Goal: Check status: Check status

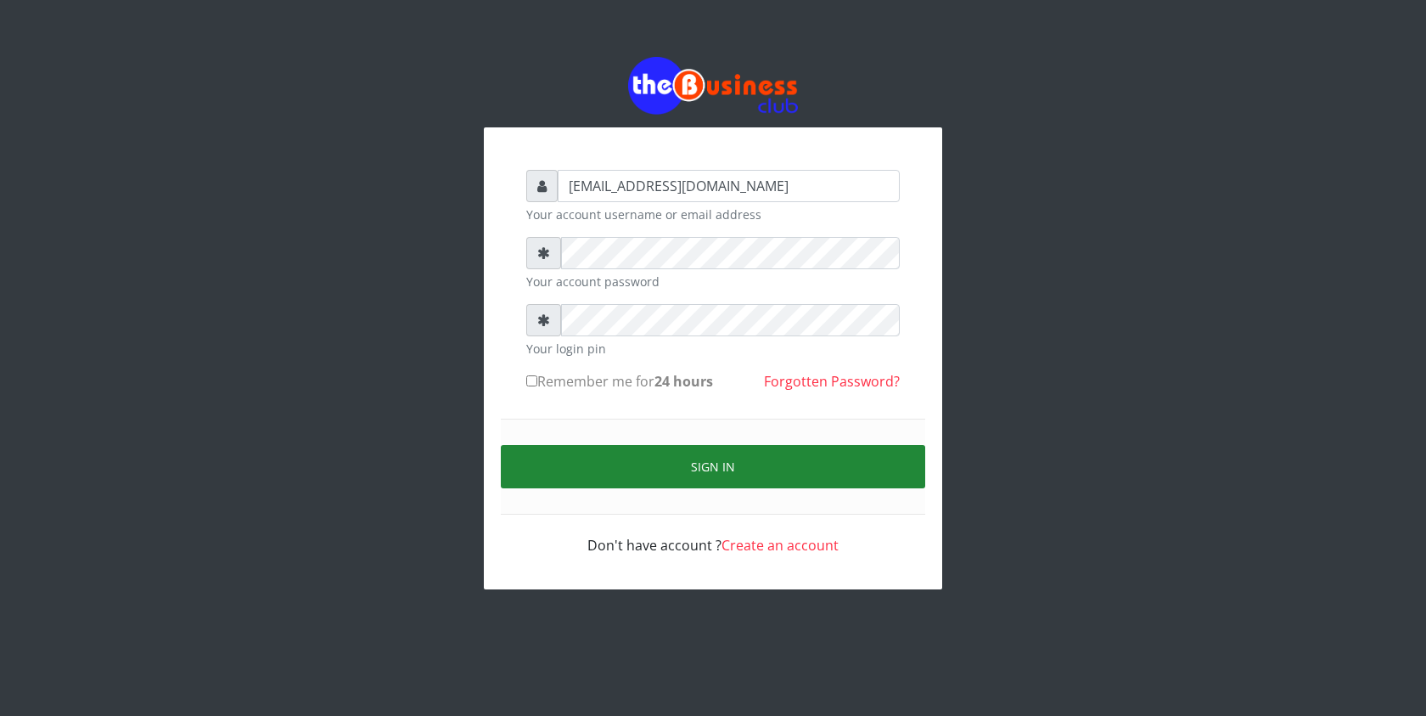
click at [543, 469] on button "Sign in" at bounding box center [713, 466] width 424 height 43
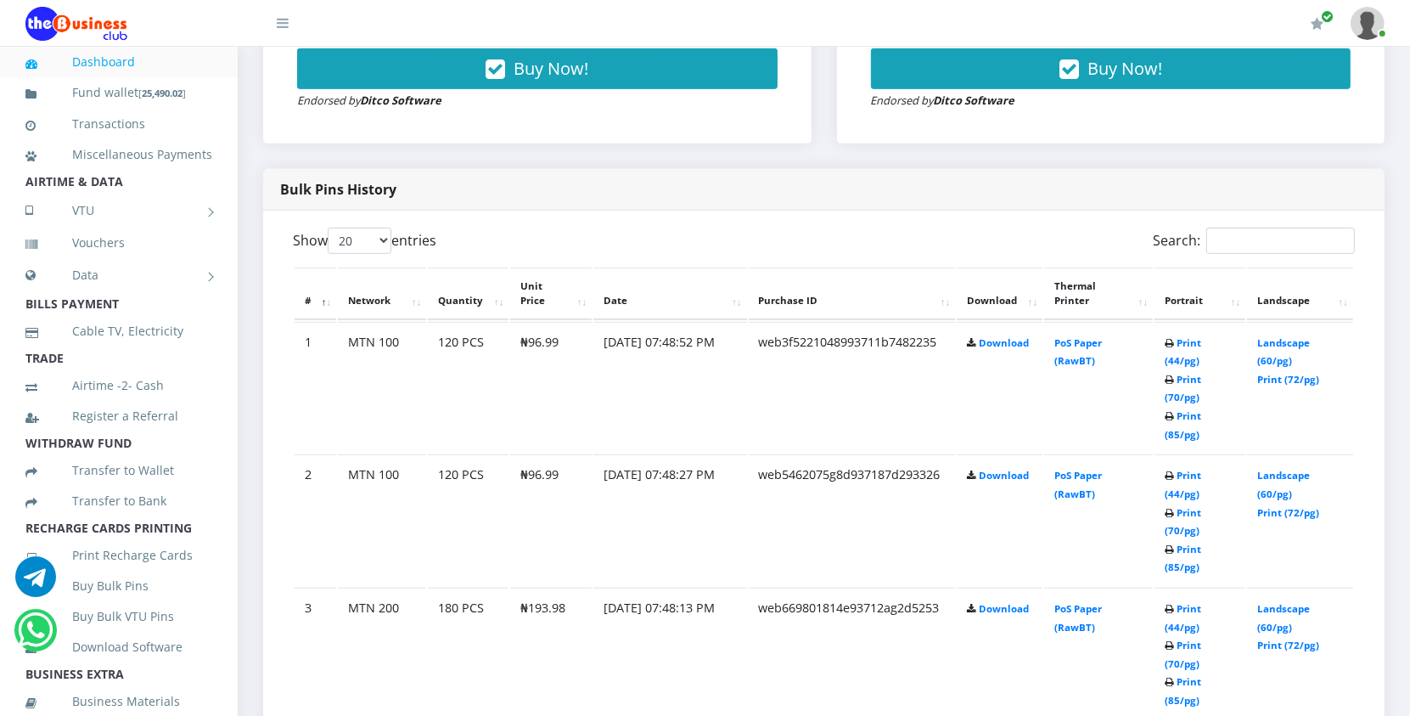
scroll to position [764, 0]
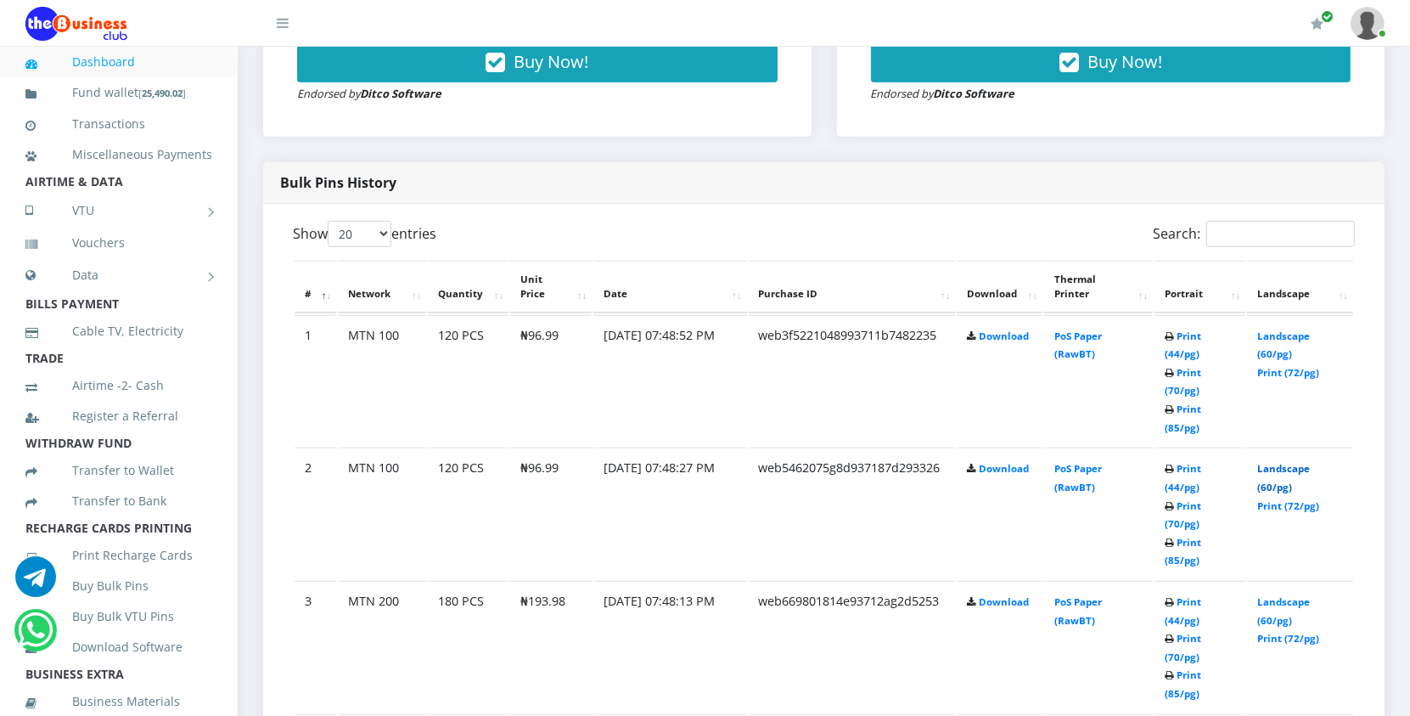
click at [1275, 465] on link "Landscape (60/pg)" at bounding box center [1283, 477] width 53 height 31
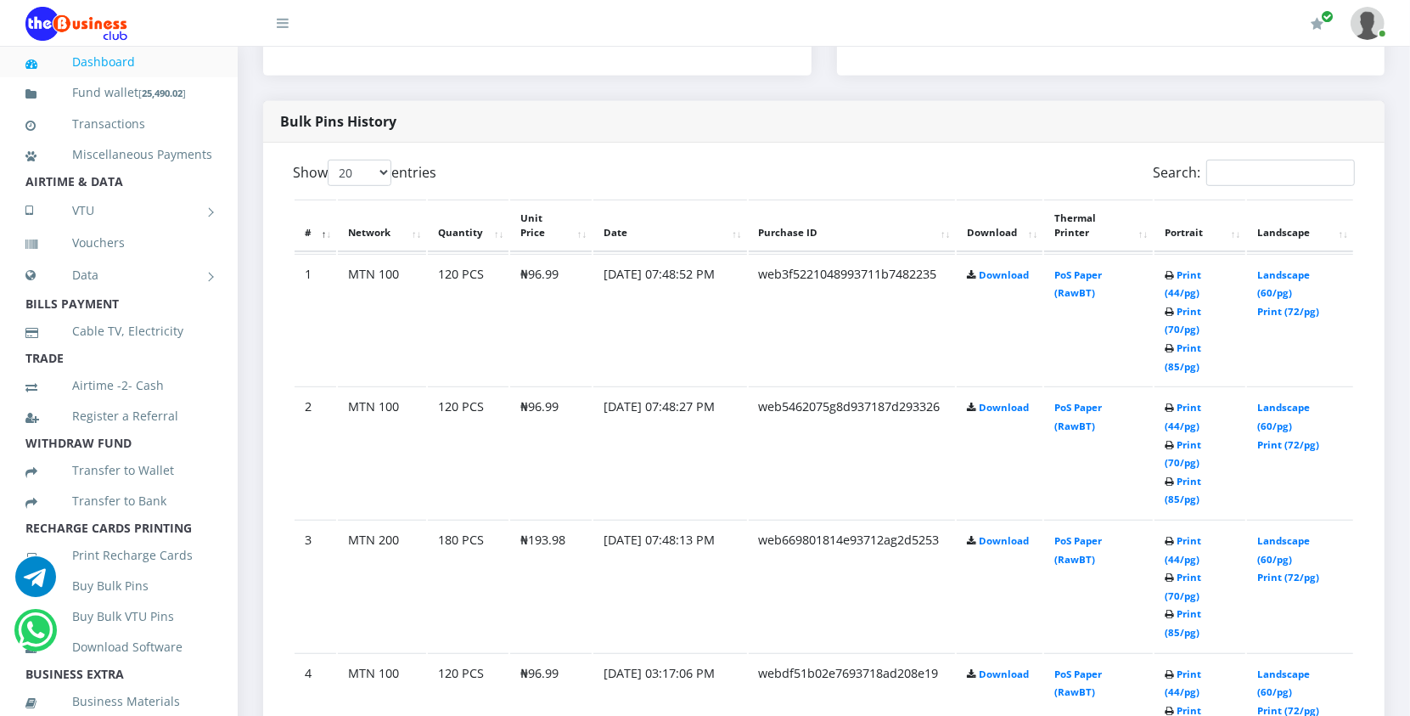
scroll to position [764, 0]
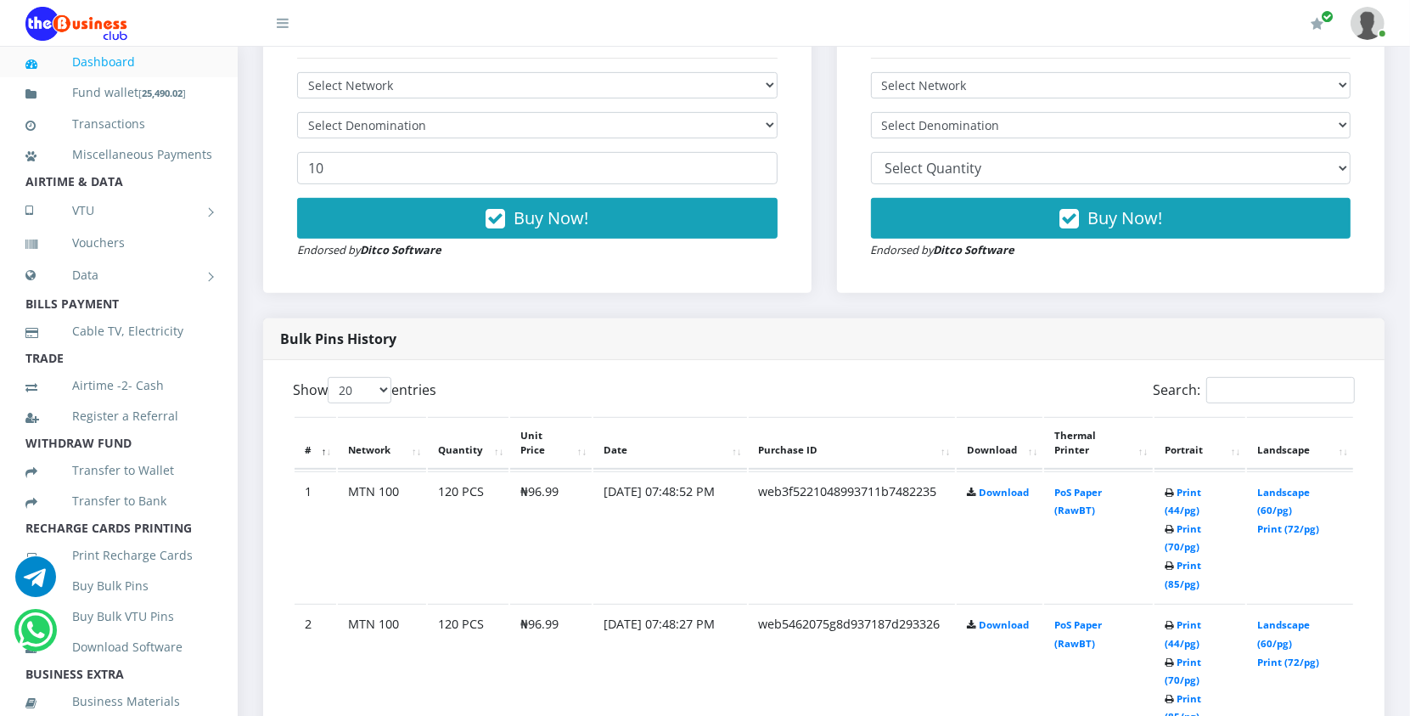
scroll to position [594, 0]
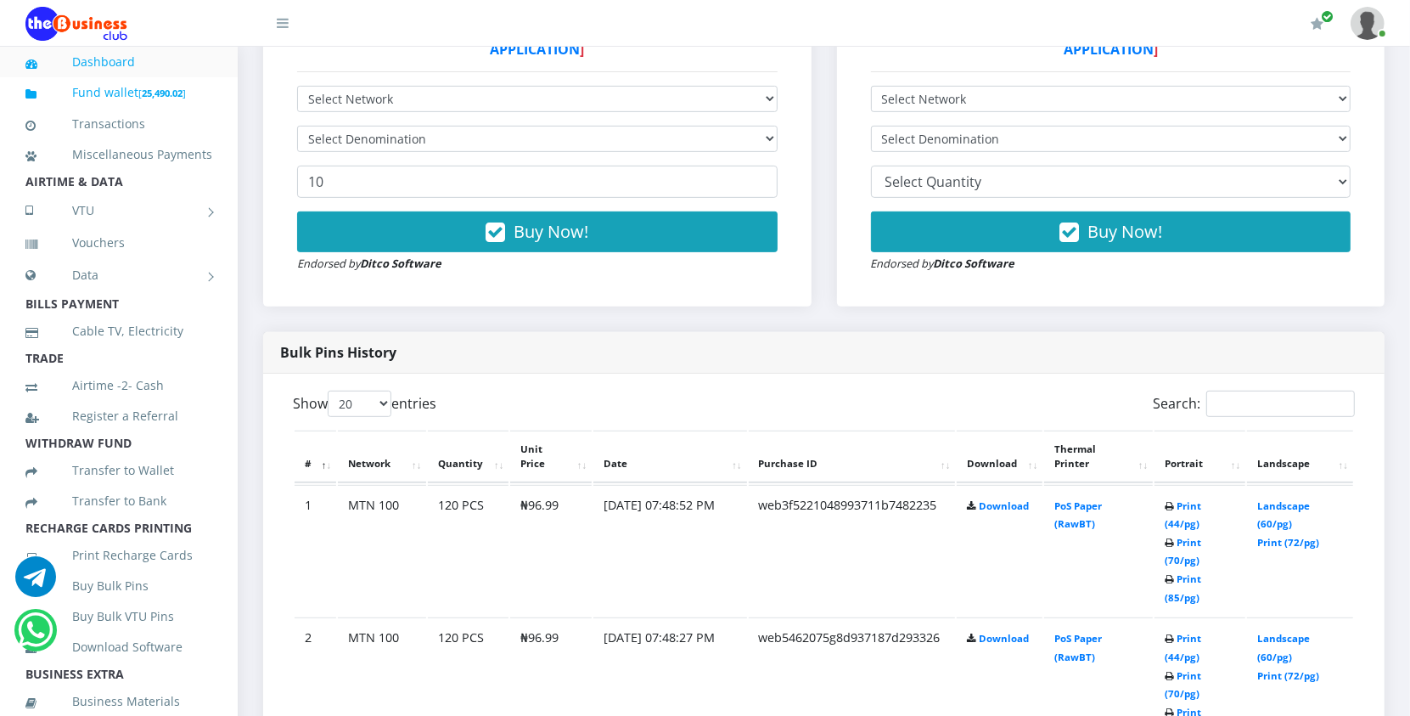
click at [140, 89] on small "[ 25,490.02 ]" at bounding box center [162, 93] width 48 height 13
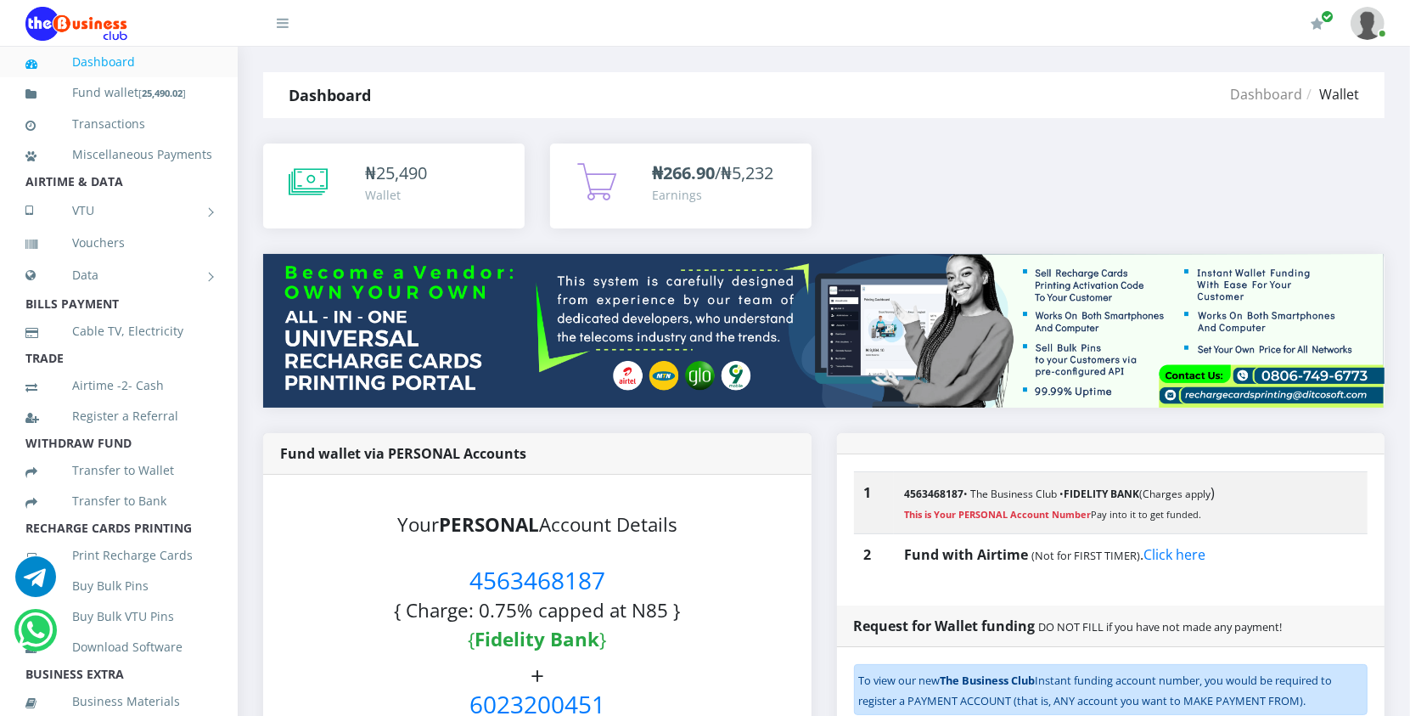
click at [93, 52] on link "Dashboard" at bounding box center [118, 61] width 187 height 39
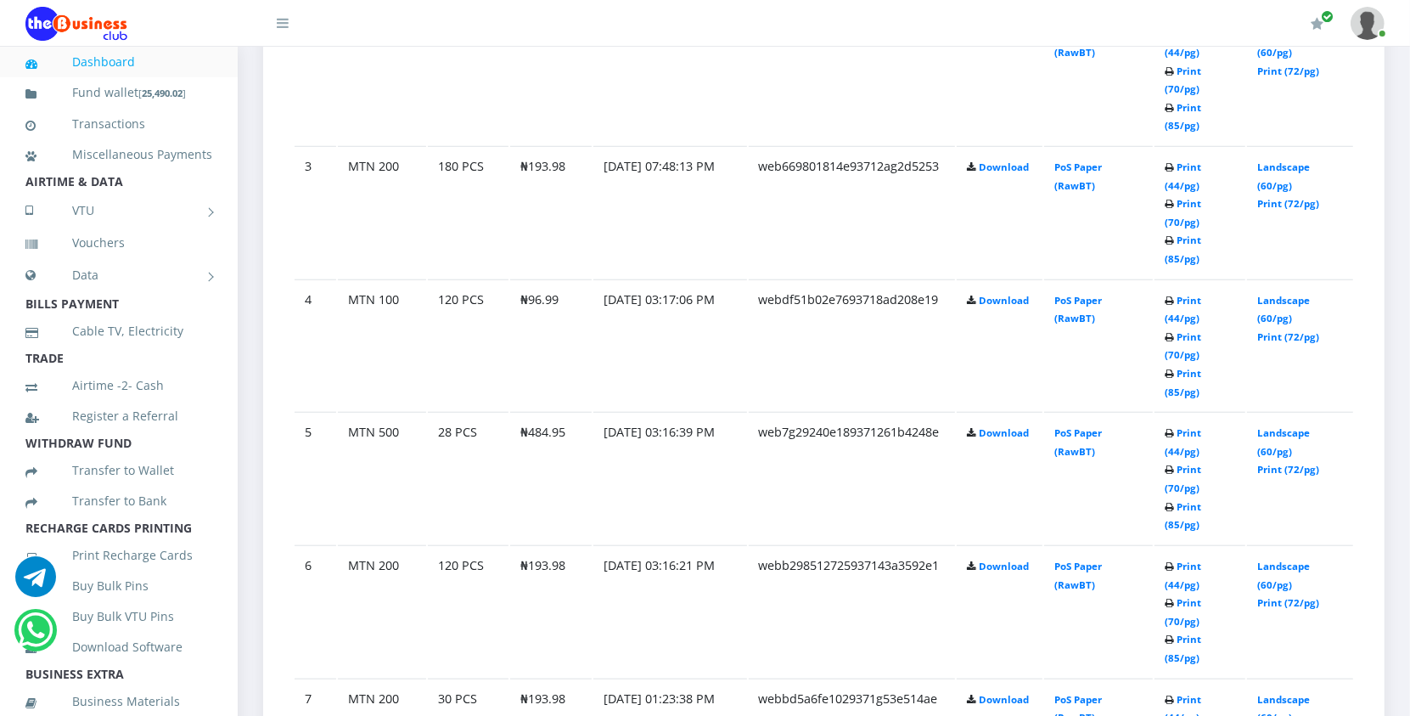
scroll to position [1156, 0]
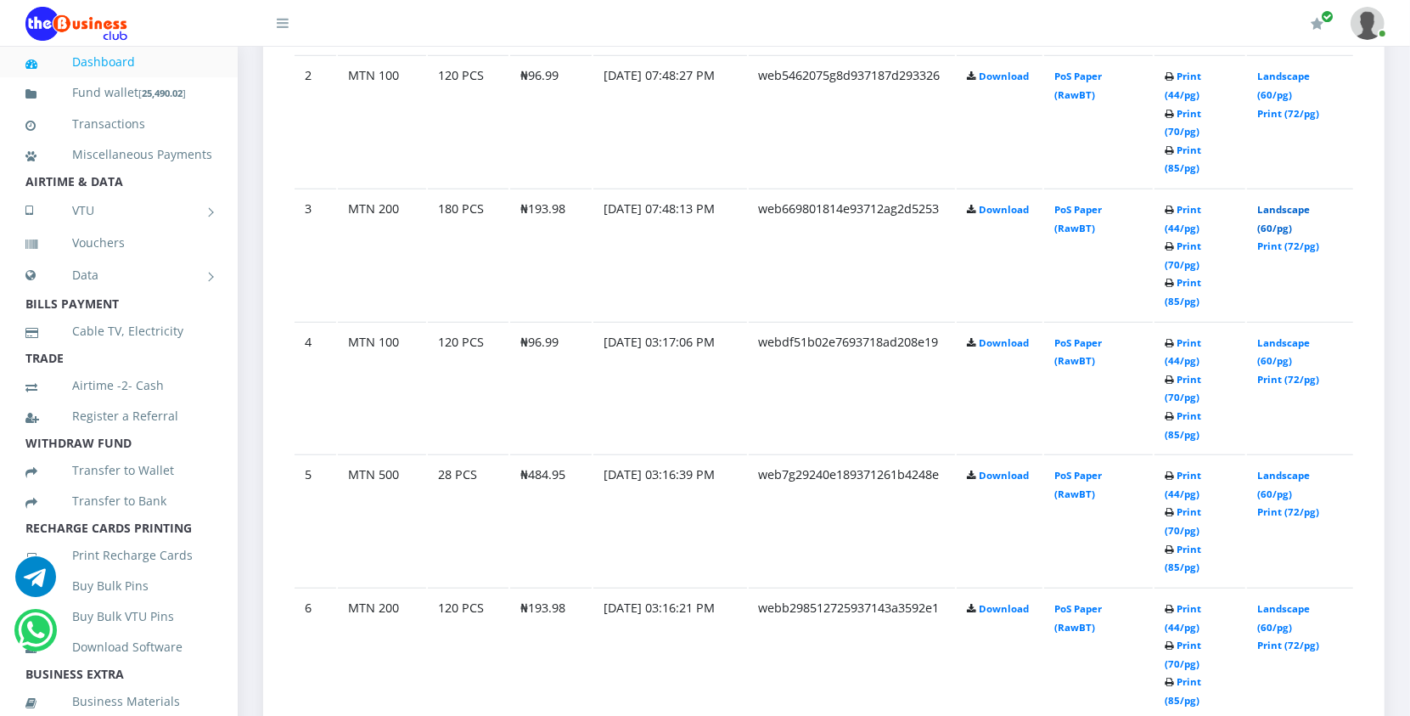
click at [1294, 209] on link "Landscape (60/pg)" at bounding box center [1283, 218] width 53 height 31
